Goal: Information Seeking & Learning: Learn about a topic

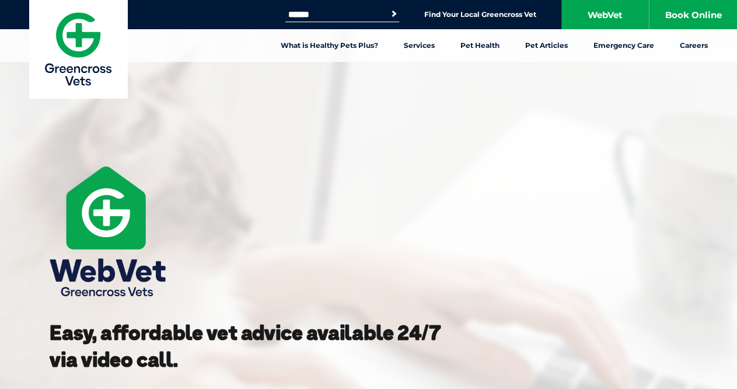
click at [224, 233] on p at bounding box center [276, 232] width 453 height 138
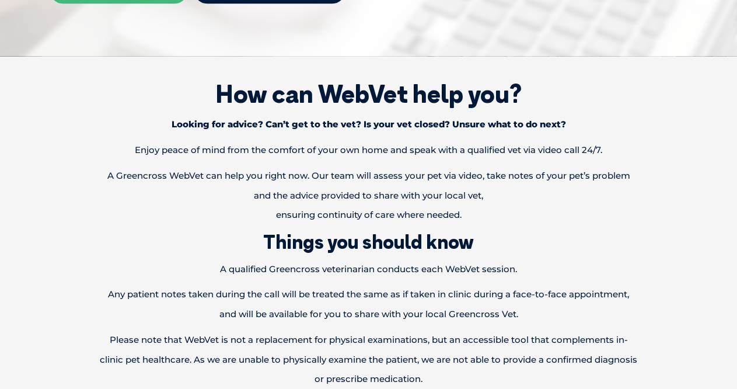
scroll to position [525, 0]
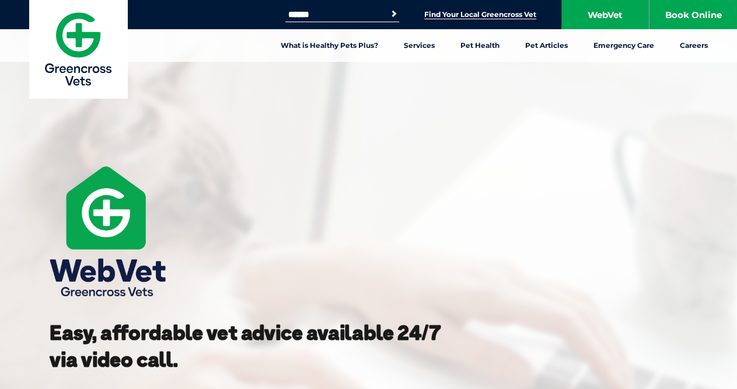
click at [501, 15] on link "Find Your Local Greencross Vet" at bounding box center [480, 14] width 112 height 9
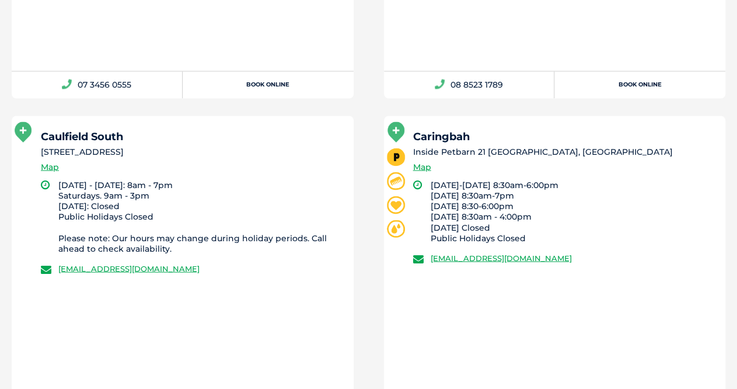
scroll to position [992, 0]
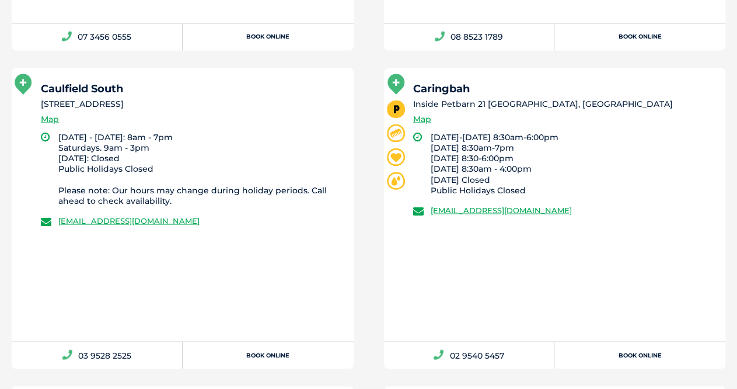
click at [370, 333] on li "Our vet is co-located with a Petbarn retail store Grooming Adoption DIY Dog Was…" at bounding box center [555, 218] width 372 height 301
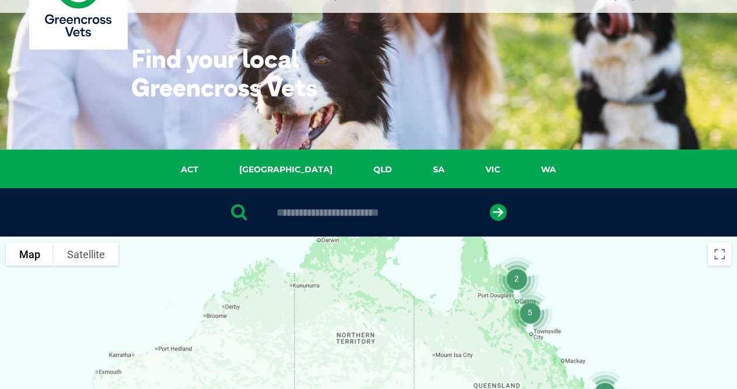
scroll to position [0, 0]
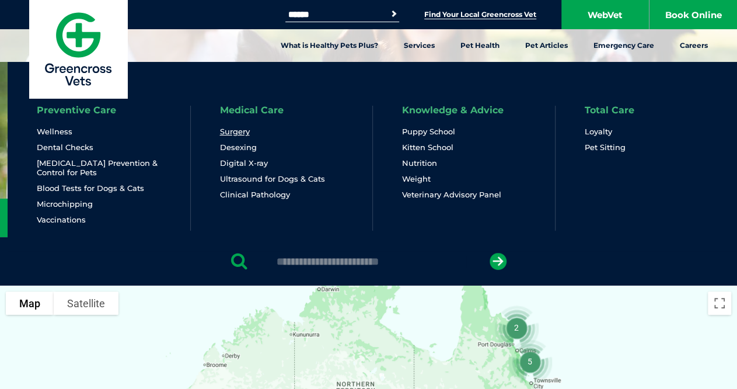
click at [235, 129] on link "Surgery" at bounding box center [235, 132] width 30 height 10
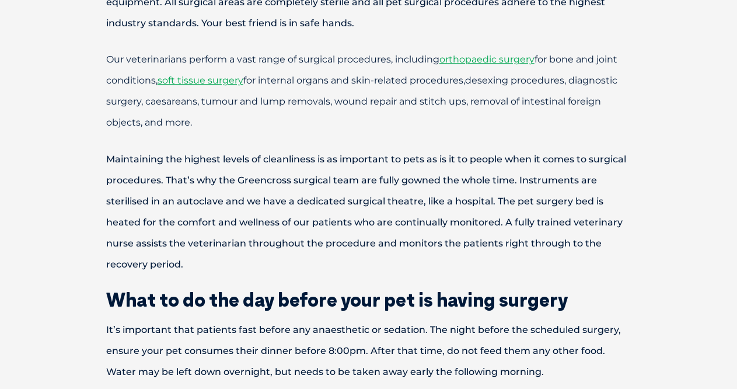
scroll to position [467, 0]
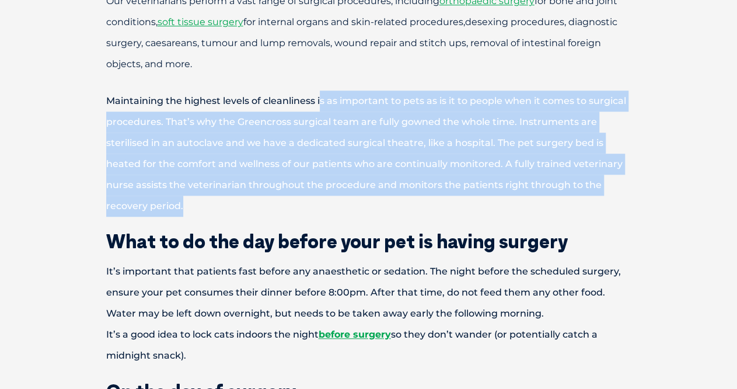
drag, startPoint x: 320, startPoint y: 108, endPoint x: 413, endPoint y: 204, distance: 133.3
click at [413, 204] on p "Maintaining the highest levels of cleanliness is as important to pets as is it …" at bounding box center [368, 153] width 607 height 126
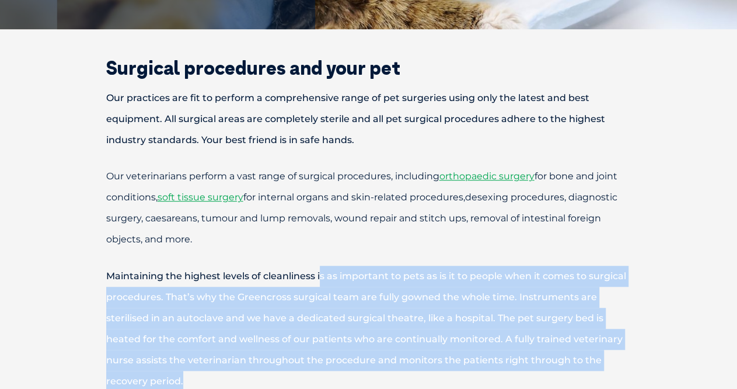
scroll to position [0, 0]
